Goal: Find specific page/section: Find specific page/section

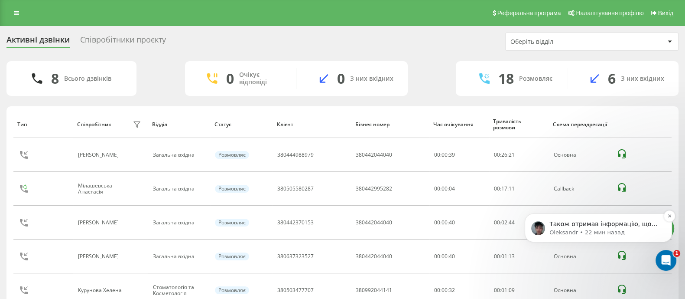
click at [624, 232] on p "Oleksandr • 22 мин назад" at bounding box center [606, 232] width 112 height 8
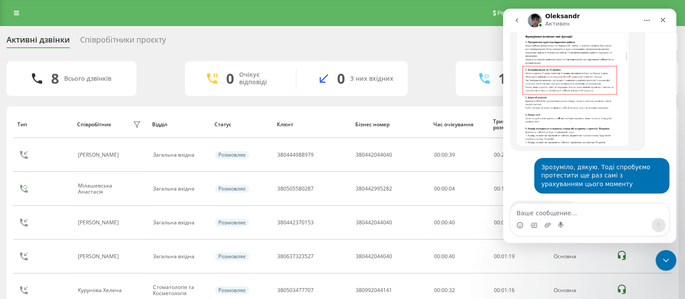
scroll to position [1, 0]
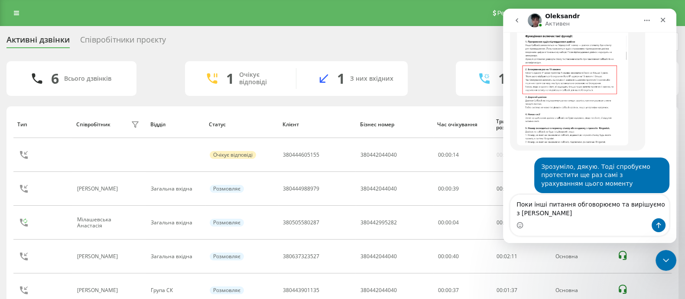
type textarea "Поки інші питання обговорюємо та вирішуємо з [PERSON_NAME]"
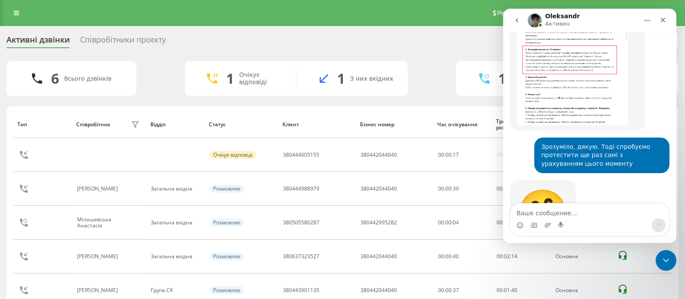
scroll to position [14173, 0]
click at [13, 12] on link at bounding box center [17, 13] width 16 height 12
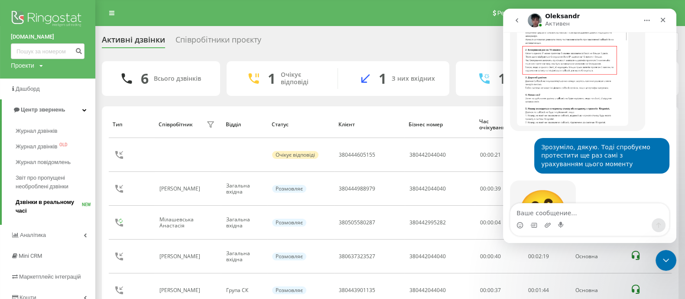
click at [61, 201] on span "Дзвінки в реальному часі" at bounding box center [49, 206] width 66 height 17
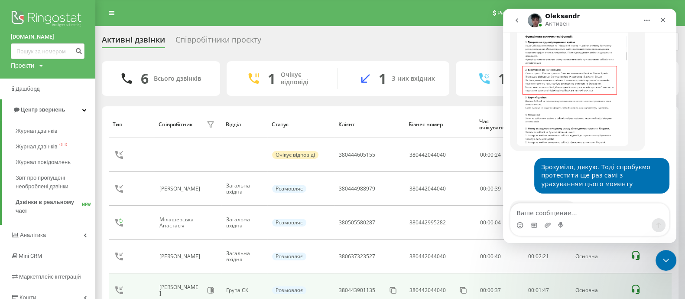
scroll to position [14194, 0]
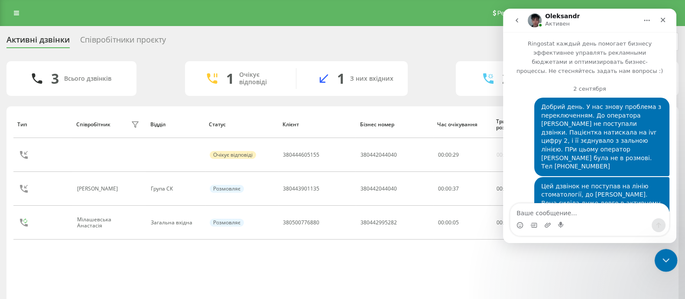
click at [667, 261] on icon "Закрыть службу сообщений Intercom" at bounding box center [665, 259] width 10 height 10
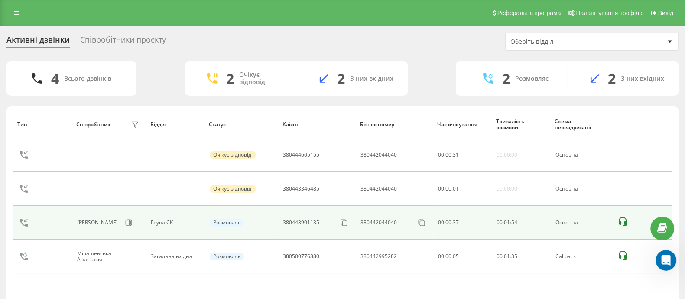
scroll to position [13879, 0]
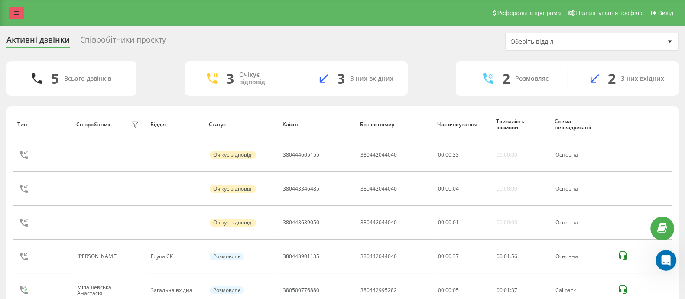
click at [13, 14] on link at bounding box center [17, 13] width 16 height 12
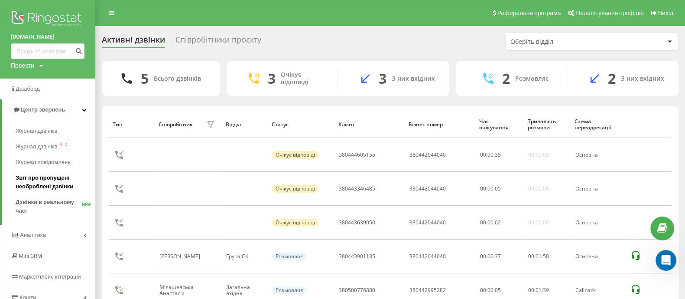
click at [50, 179] on span "Звіт про пропущені необроблені дзвінки" at bounding box center [53, 181] width 75 height 17
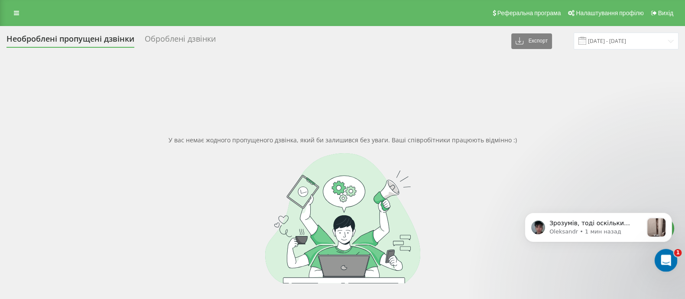
click at [662, 261] on icon "Открыть службу сообщений Intercom" at bounding box center [665, 259] width 14 height 14
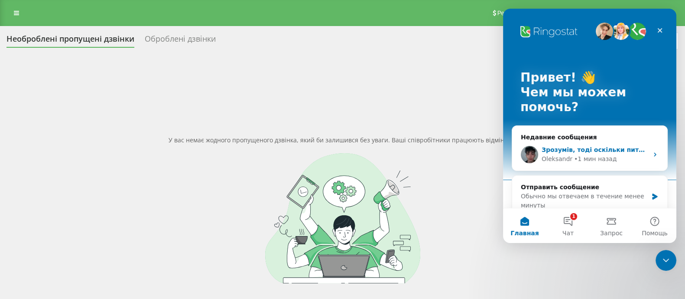
click at [568, 140] on div "Зрозумів, тоді оскільки питання які в чаті були вирішені, я наразі завершу наш …" at bounding box center [589, 154] width 155 height 32
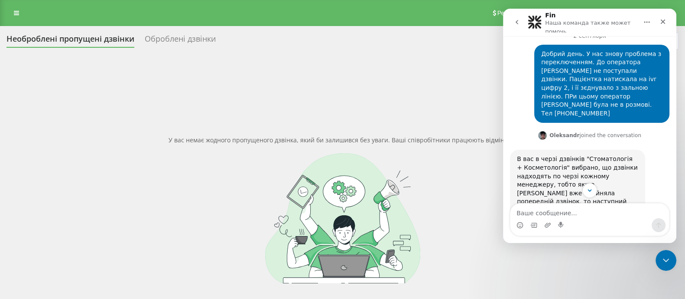
scroll to position [13987, 0]
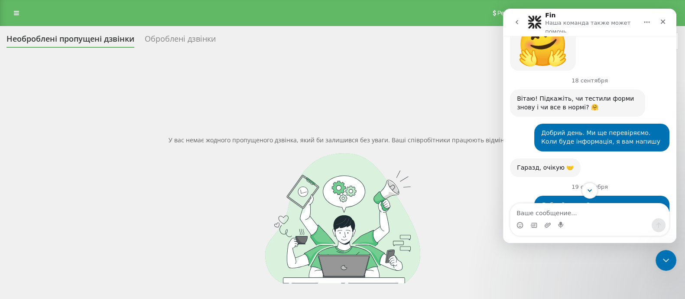
click at [589, 190] on icon "Scroll to bottom" at bounding box center [590, 190] width 4 height 3
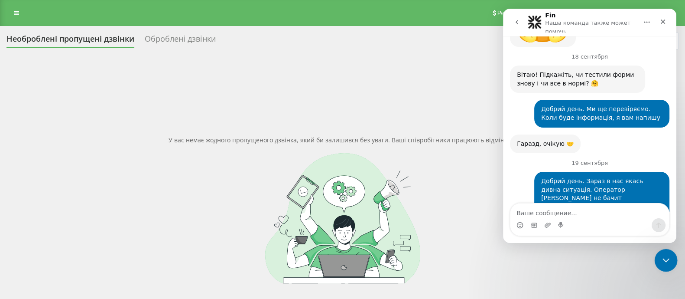
drag, startPoint x: 666, startPoint y: 263, endPoint x: 1224, endPoint y: 251, distance: 558.5
click at [666, 264] on div "Закрыть службу сообщений Intercom" at bounding box center [665, 258] width 21 height 21
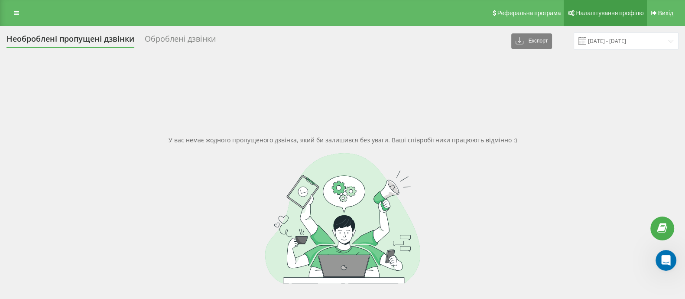
scroll to position [13997, 0]
click at [20, 11] on link at bounding box center [17, 13] width 16 height 12
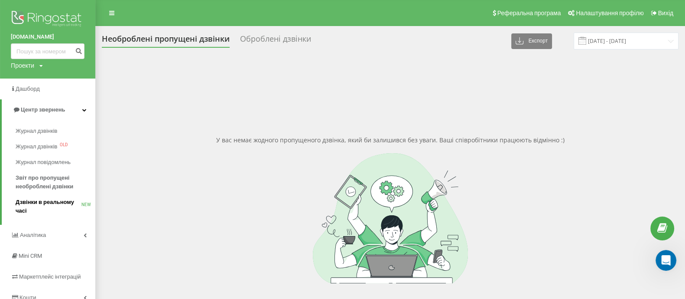
click at [51, 204] on span "Дзвінки в реальному часі" at bounding box center [49, 206] width 66 height 17
